Goal: Information Seeking & Learning: Learn about a topic

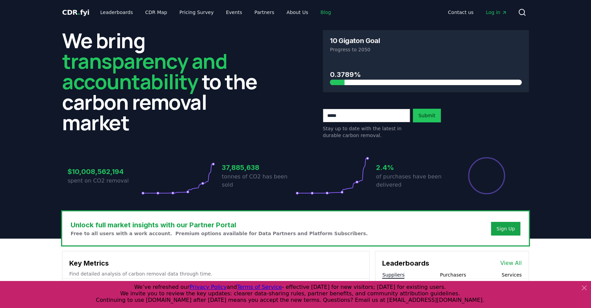
click at [315, 11] on link "Blog" at bounding box center [326, 12] width 22 height 12
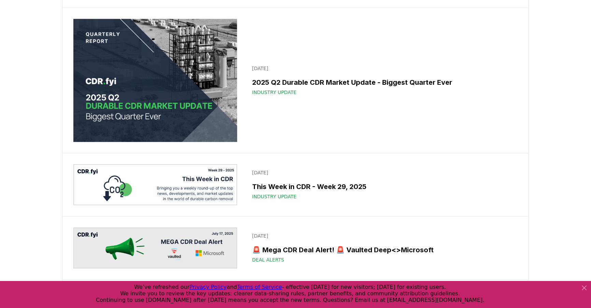
scroll to position [1055, 0]
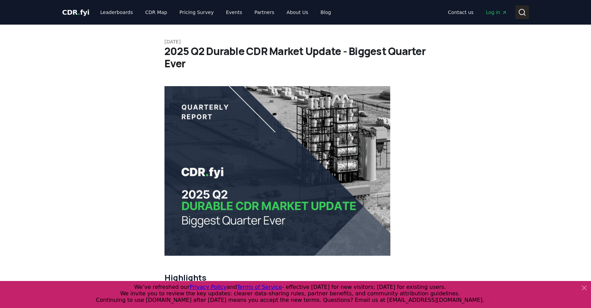
click at [519, 11] on circle at bounding box center [521, 11] width 5 height 5
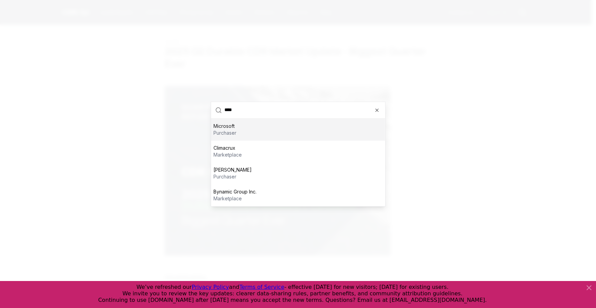
type input "****"
click at [230, 128] on p "Microsoft" at bounding box center [225, 126] width 23 height 7
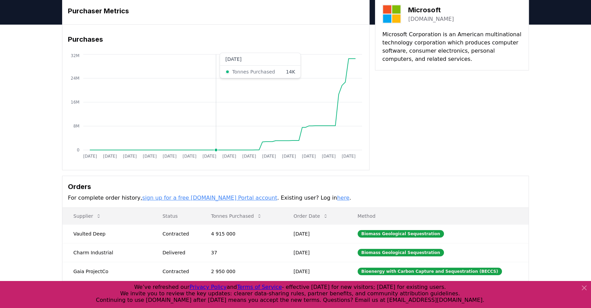
scroll to position [93, 0]
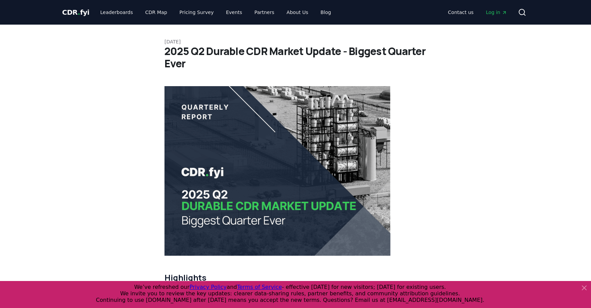
click at [85, 15] on span "CDR . fyi" at bounding box center [75, 12] width 27 height 8
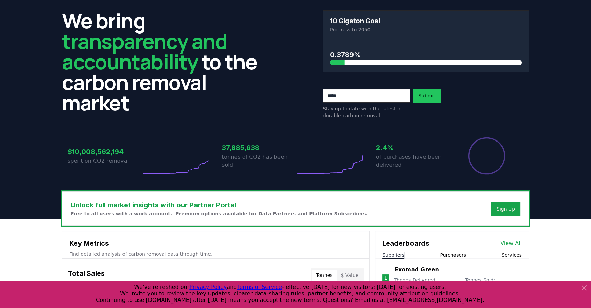
scroll to position [31, 0]
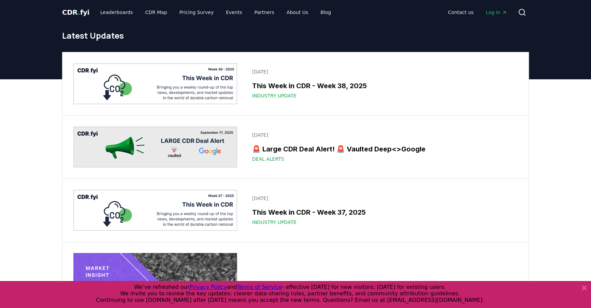
scroll to position [1193, 0]
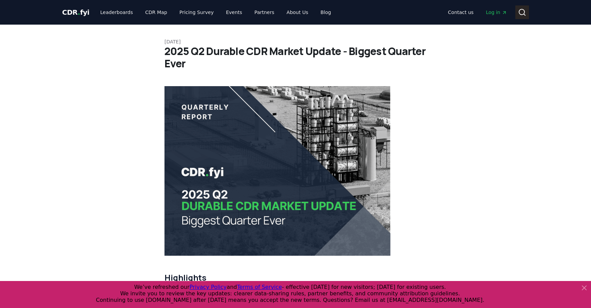
click at [524, 12] on icon at bounding box center [522, 12] width 8 height 8
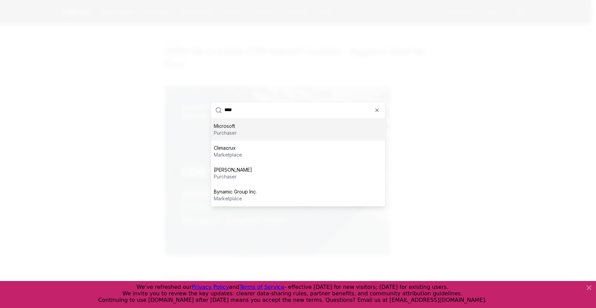
click at [266, 132] on div "Microsoft purchaser" at bounding box center [298, 129] width 174 height 22
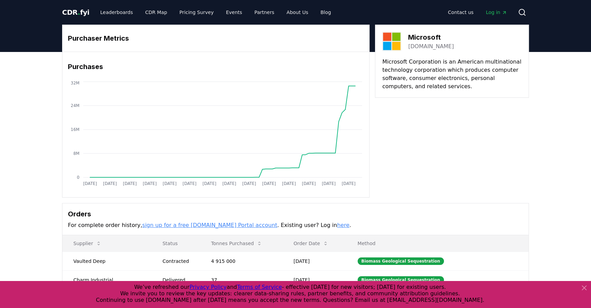
click at [88, 6] on div "CDR . fyi Leaderboards CDR Map Pricing Survey Events Partners About Us Blog" at bounding box center [199, 12] width 274 height 12
click at [85, 8] on span "CDR . fyi" at bounding box center [75, 12] width 27 height 8
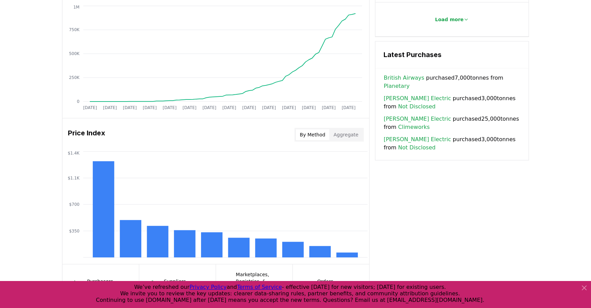
scroll to position [579, 0]
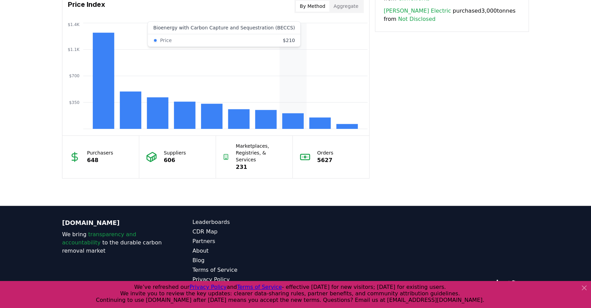
click at [289, 117] on rect at bounding box center [293, 121] width 22 height 16
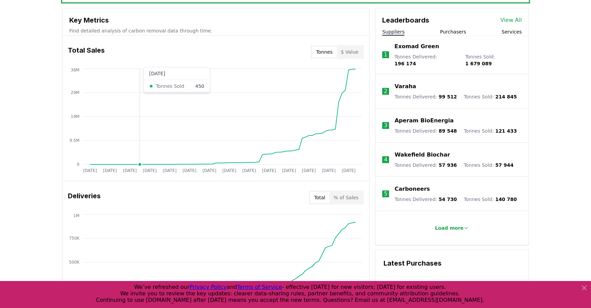
scroll to position [362, 0]
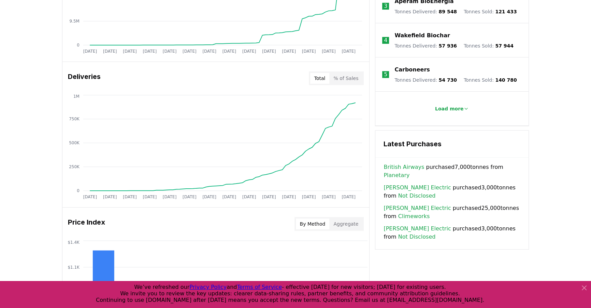
click at [405, 163] on link "British Airways" at bounding box center [404, 167] width 41 height 8
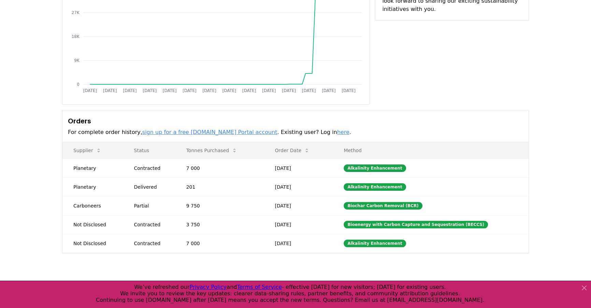
scroll to position [124, 0]
